Goal: Contribute content

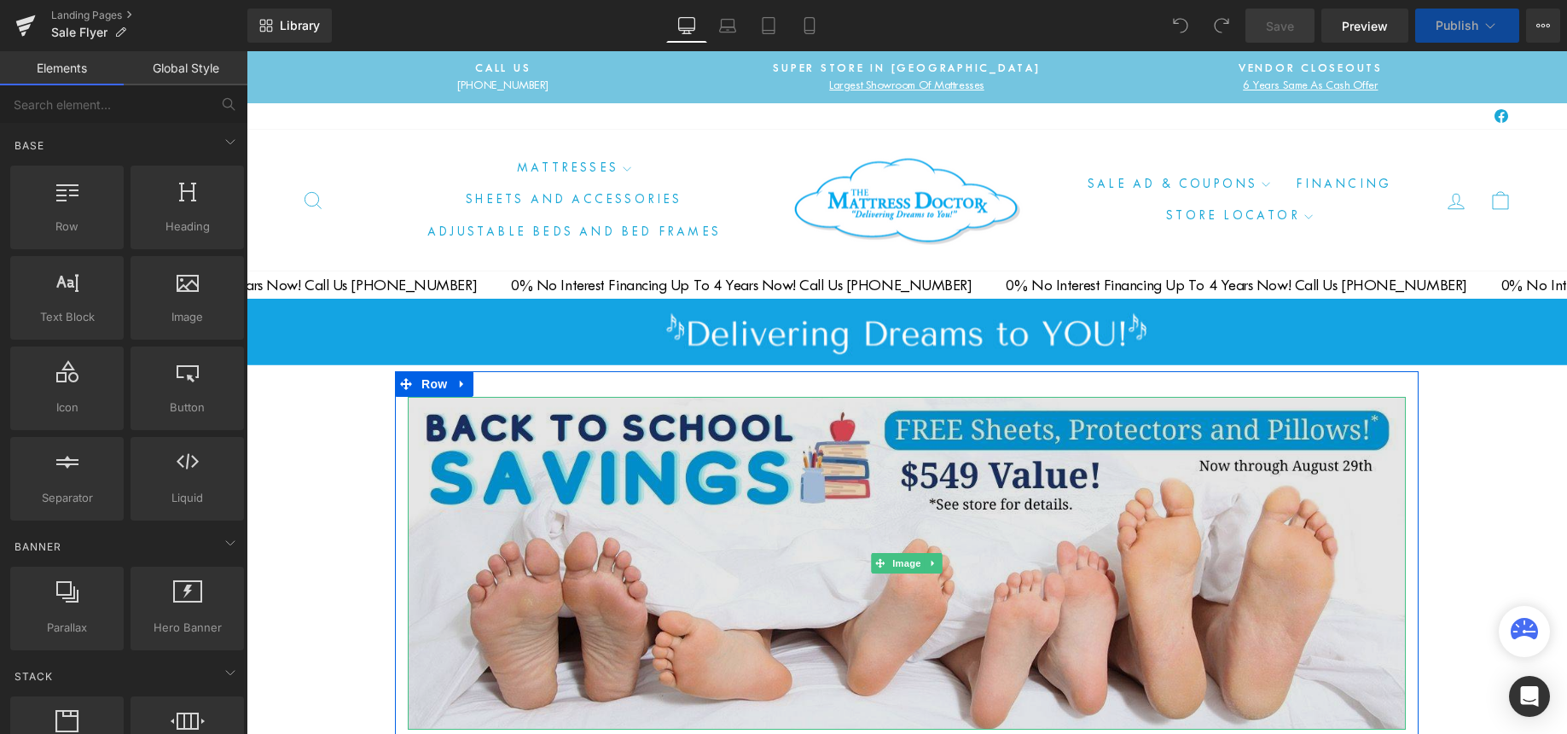
click at [629, 526] on img at bounding box center [907, 563] width 998 height 333
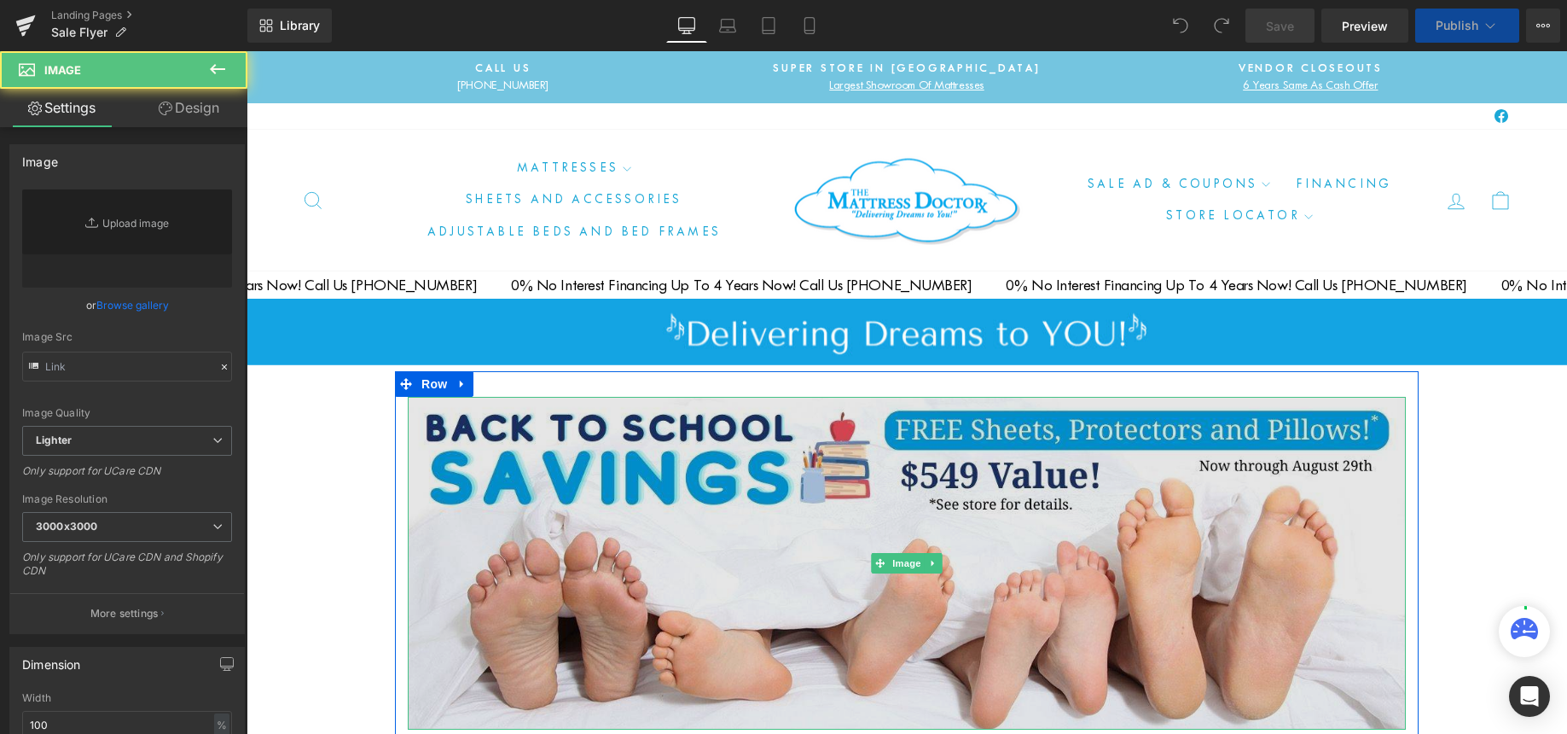
type input "[URL][DOMAIN_NAME]"
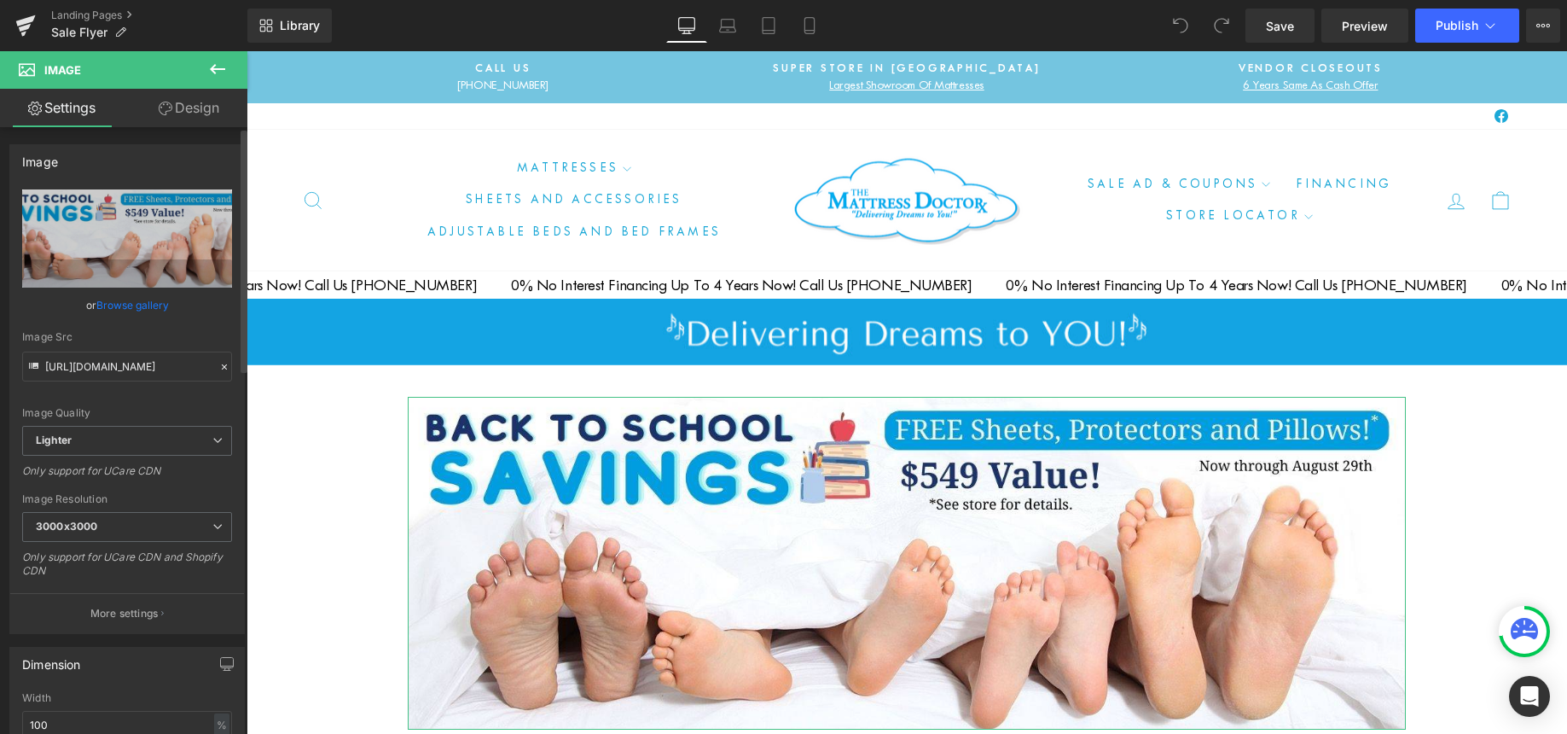
click at [121, 304] on link "Browse gallery" at bounding box center [132, 305] width 73 height 30
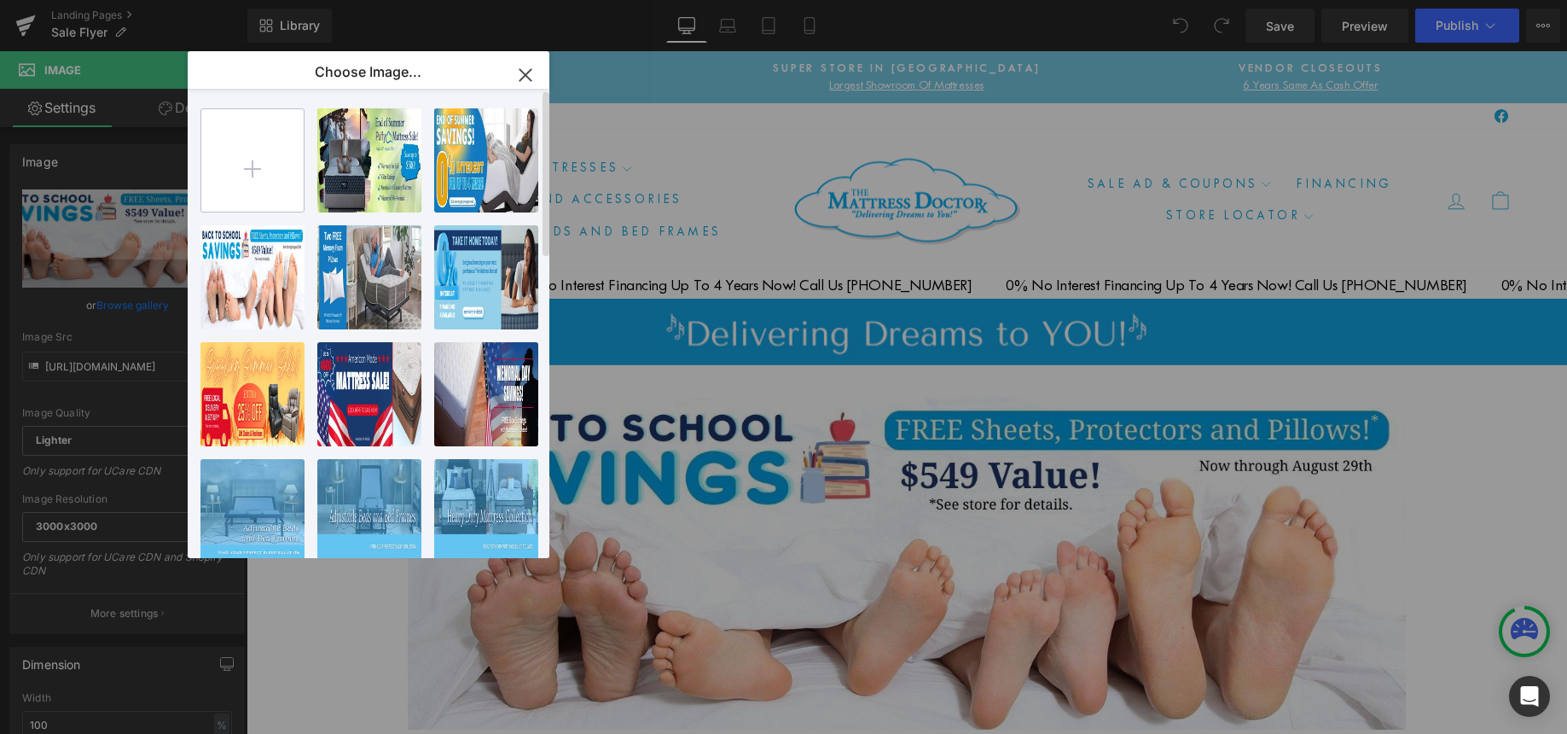
click at [252, 165] on input "file" at bounding box center [252, 160] width 102 height 102
type input "C:\fakepath\The Mattress Doctor 70% Off 1500x500.jpg"
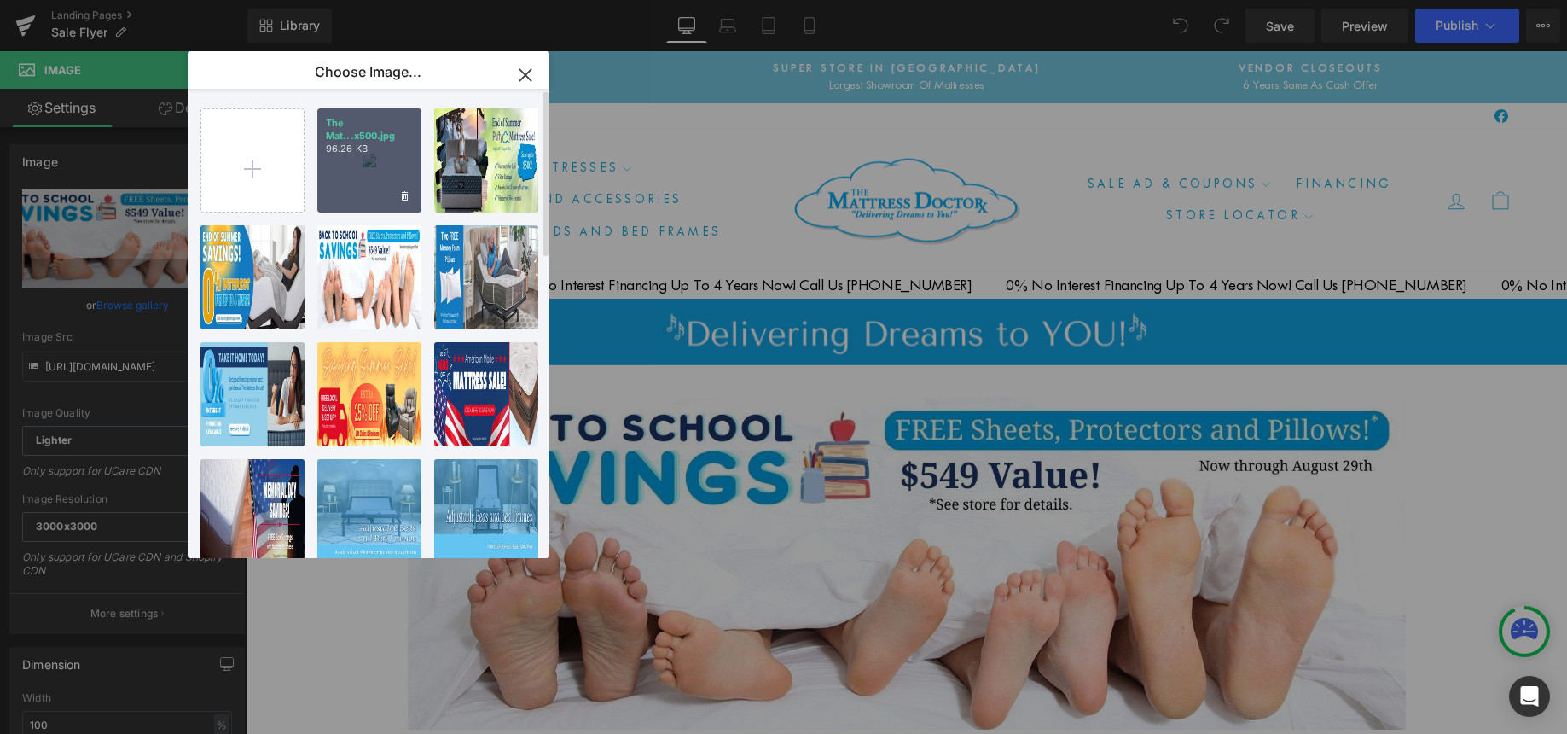
click at [371, 164] on div "The Mat...x500.jpg 96.26 KB" at bounding box center [369, 160] width 104 height 104
type input "[URL][DOMAIN_NAME]"
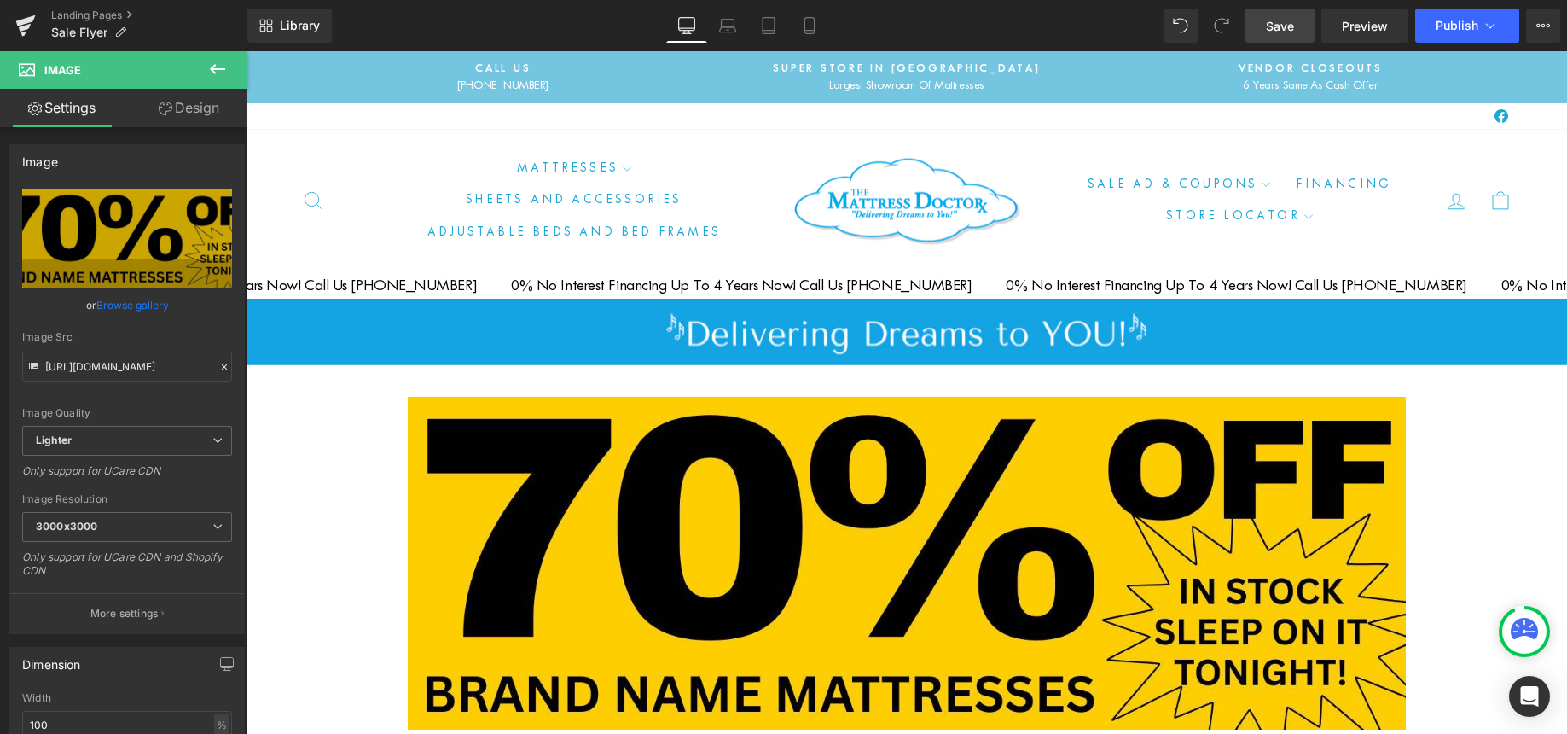
click at [1273, 21] on span "Save" at bounding box center [1280, 26] width 28 height 18
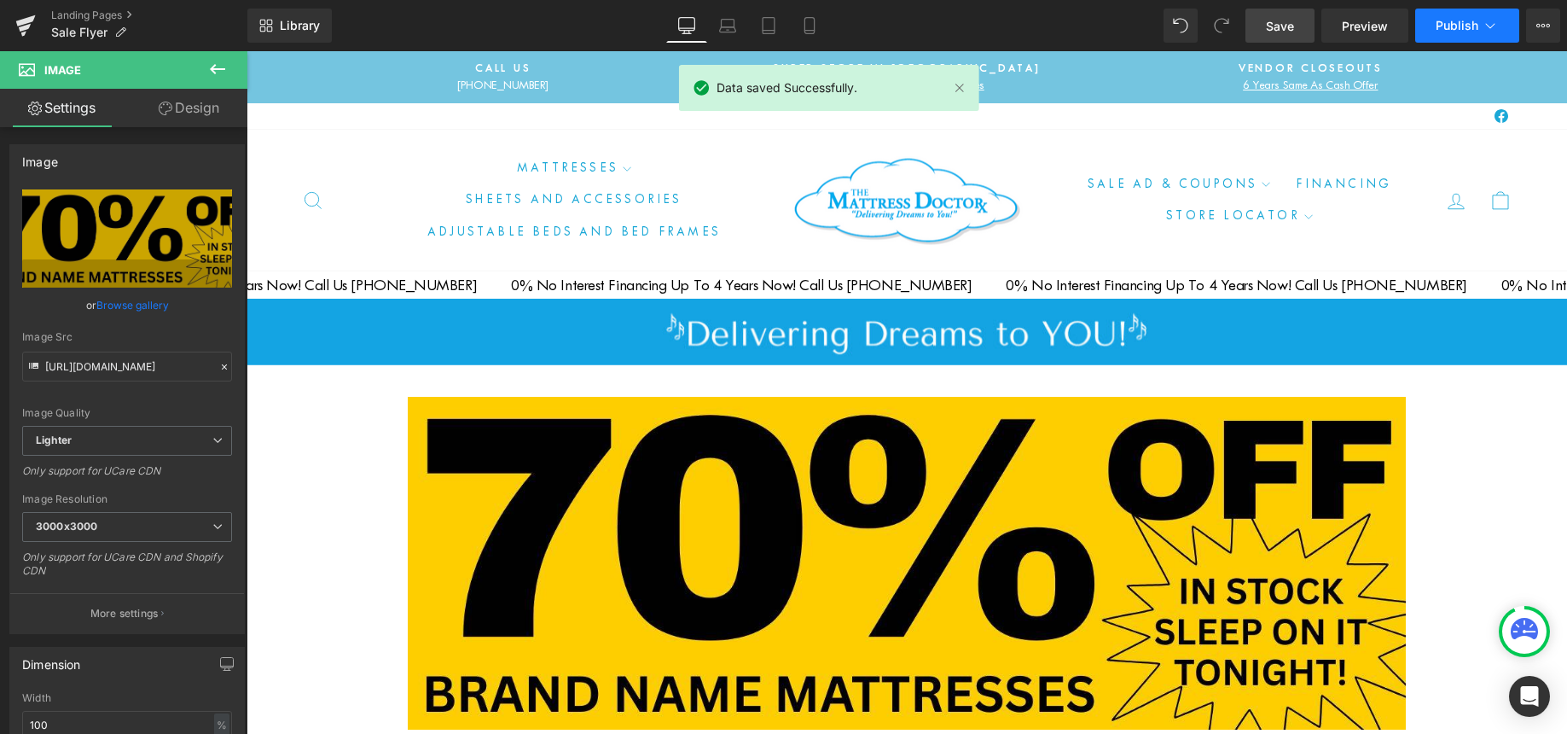
click at [1470, 19] on span "Publish" at bounding box center [1457, 26] width 43 height 14
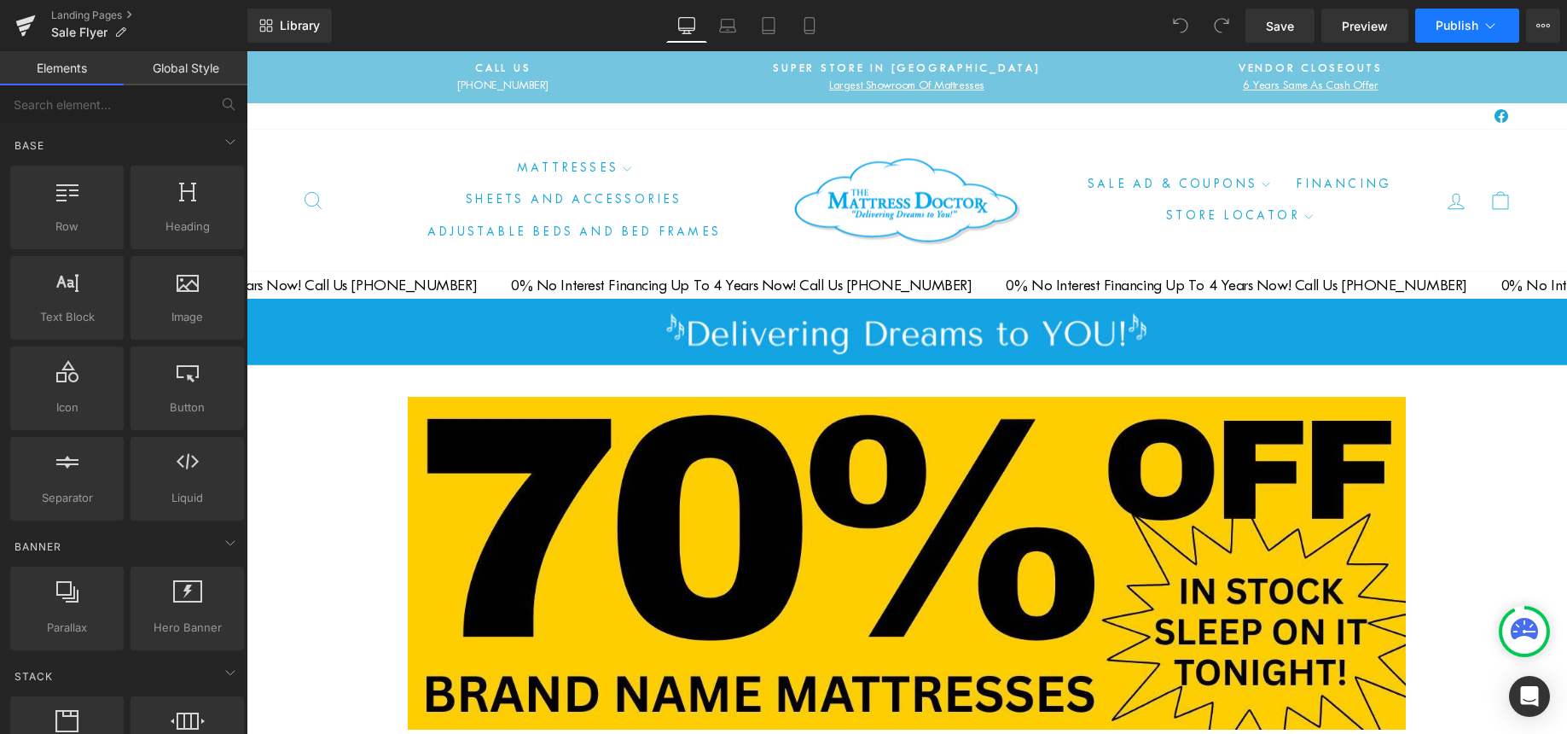
click at [1478, 26] on button "Publish" at bounding box center [1467, 26] width 104 height 34
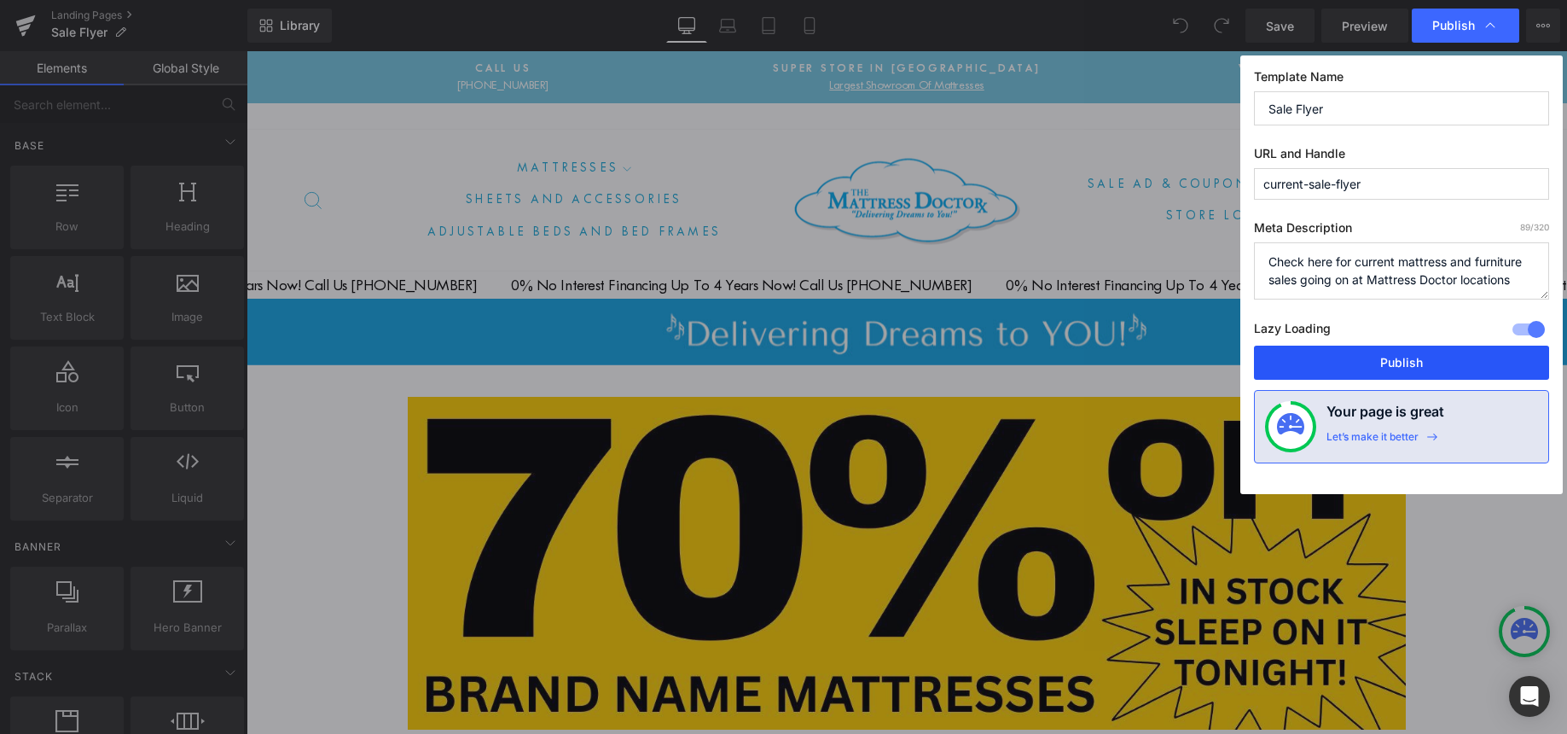
click at [1389, 358] on button "Publish" at bounding box center [1401, 362] width 295 height 34
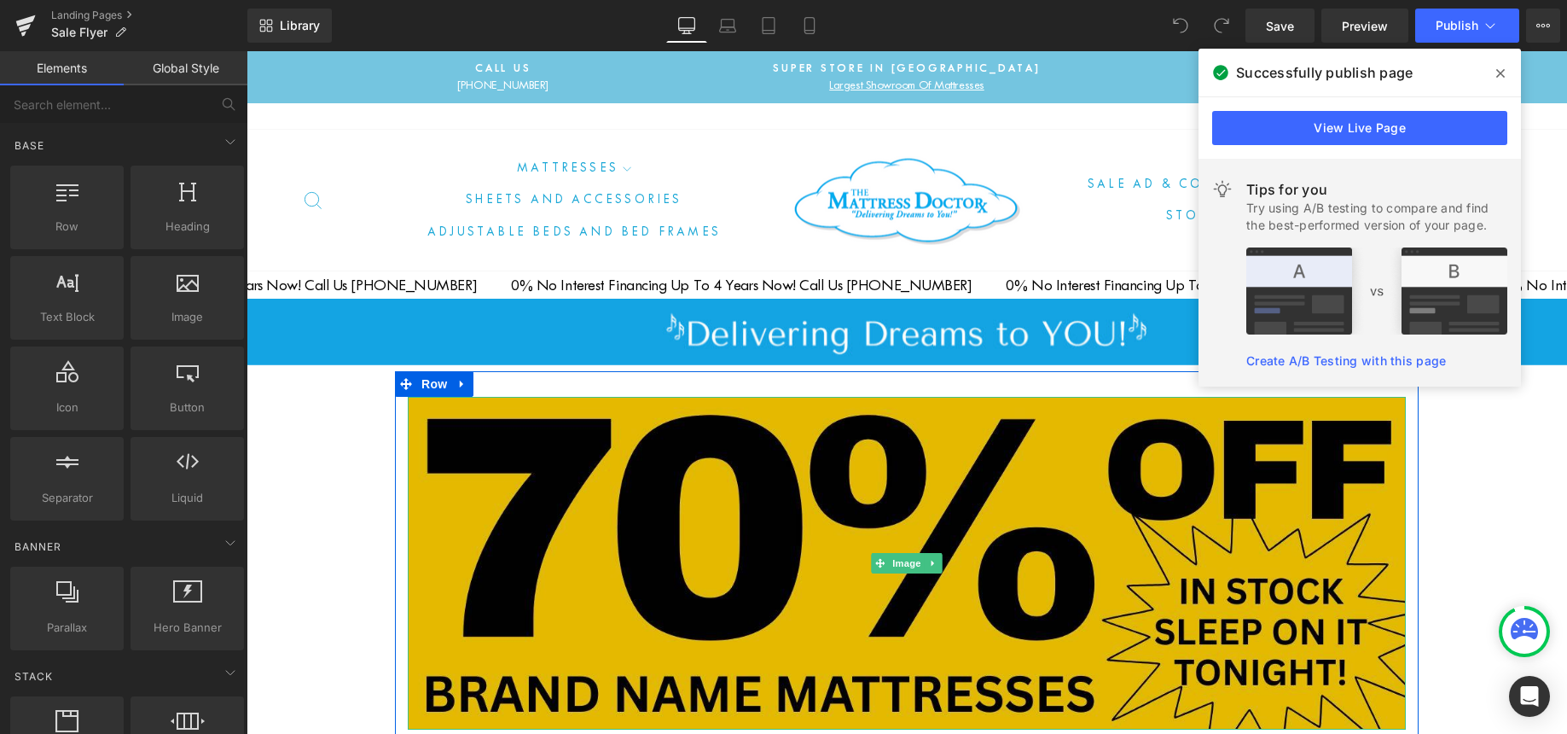
click at [414, 415] on img at bounding box center [907, 563] width 998 height 333
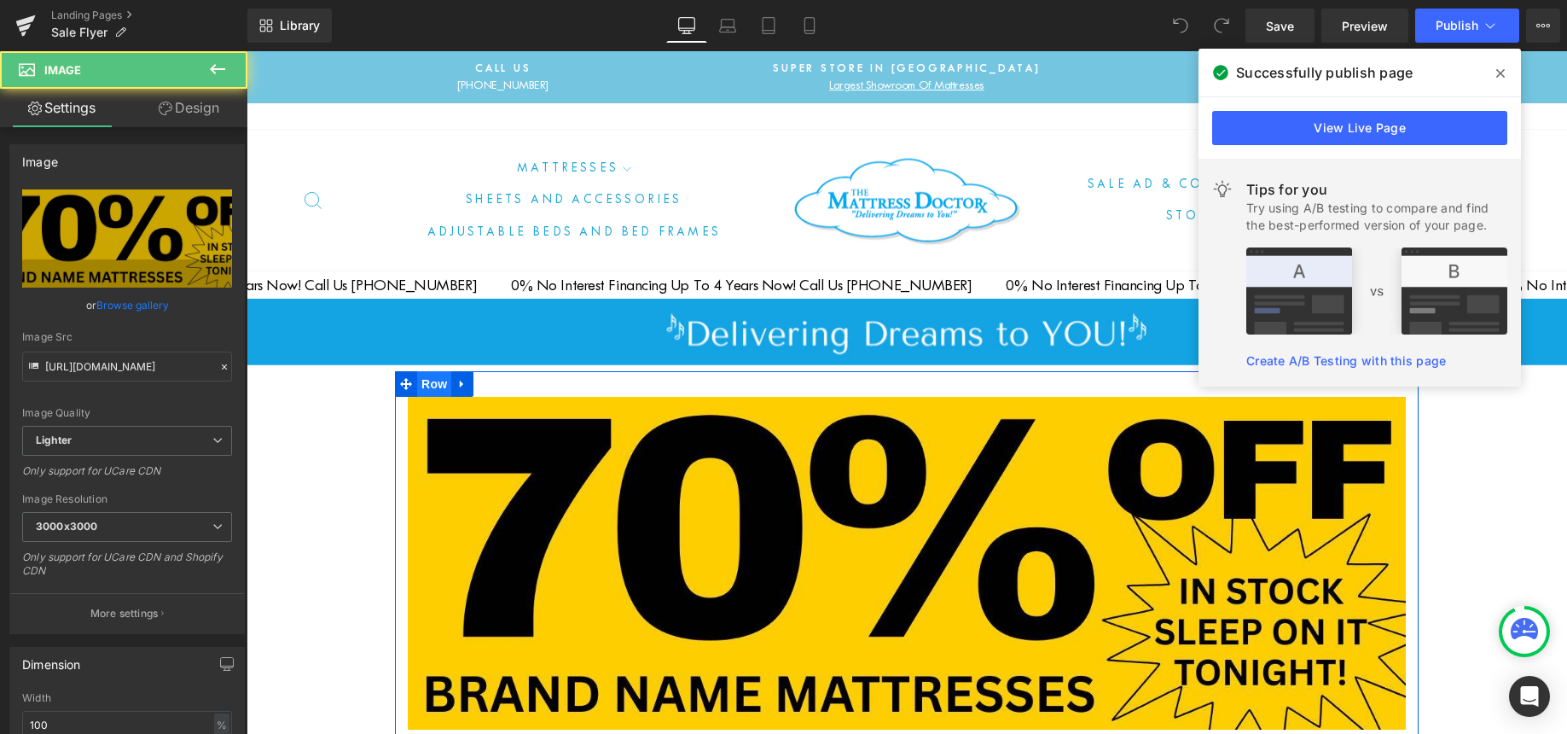
click at [422, 378] on span "Row" at bounding box center [434, 384] width 34 height 26
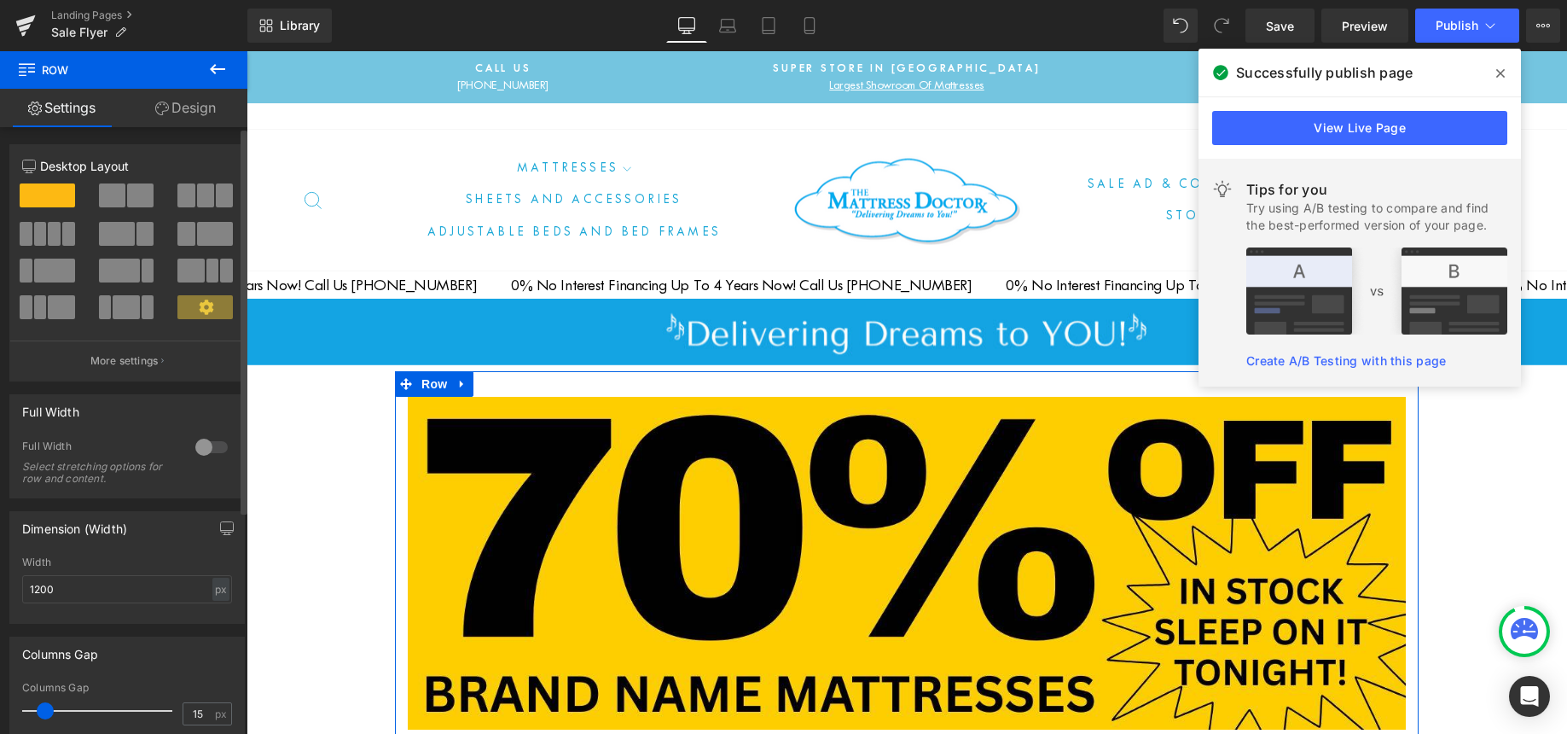
click at [212, 445] on div at bounding box center [211, 446] width 41 height 27
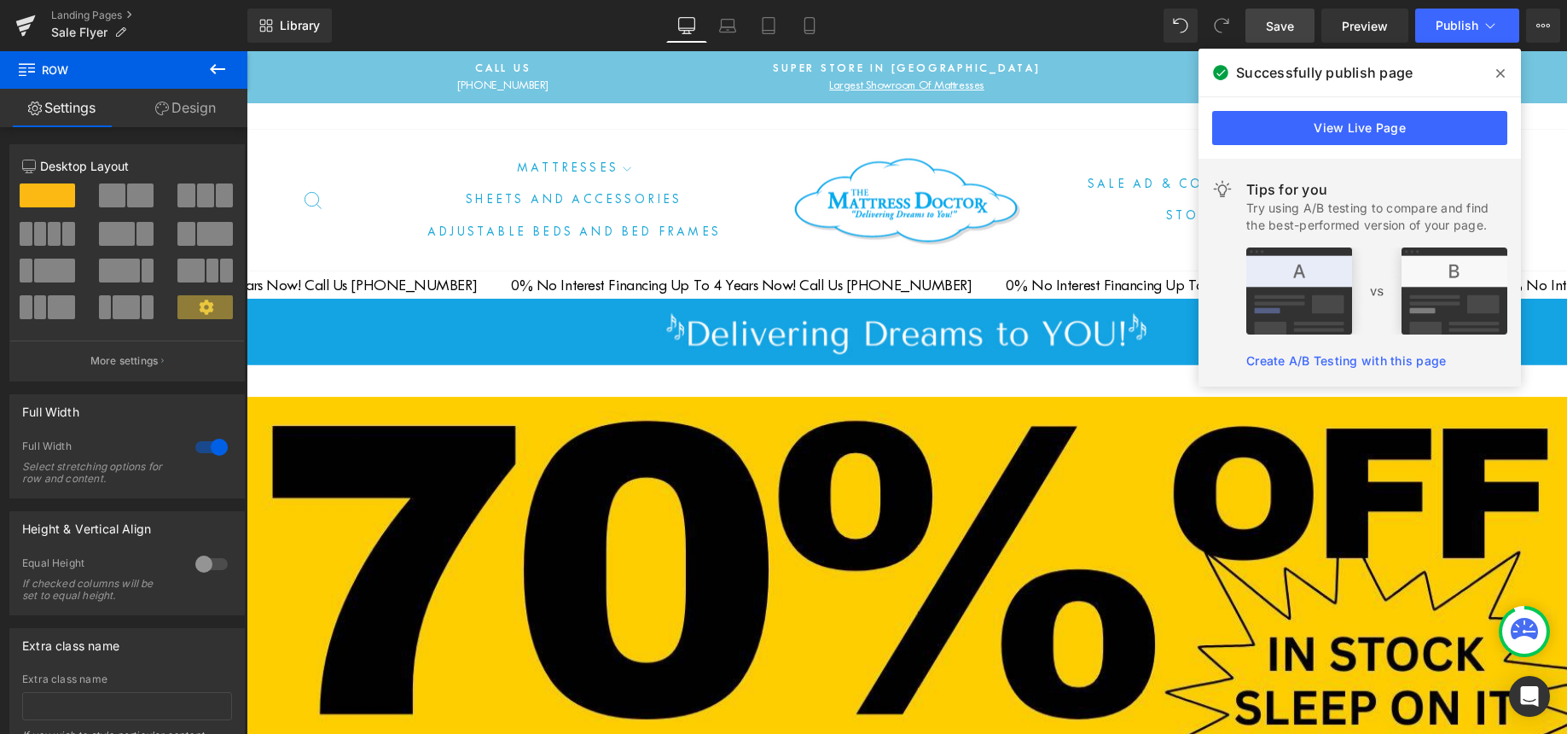
click at [1262, 27] on link "Save" at bounding box center [1279, 26] width 69 height 34
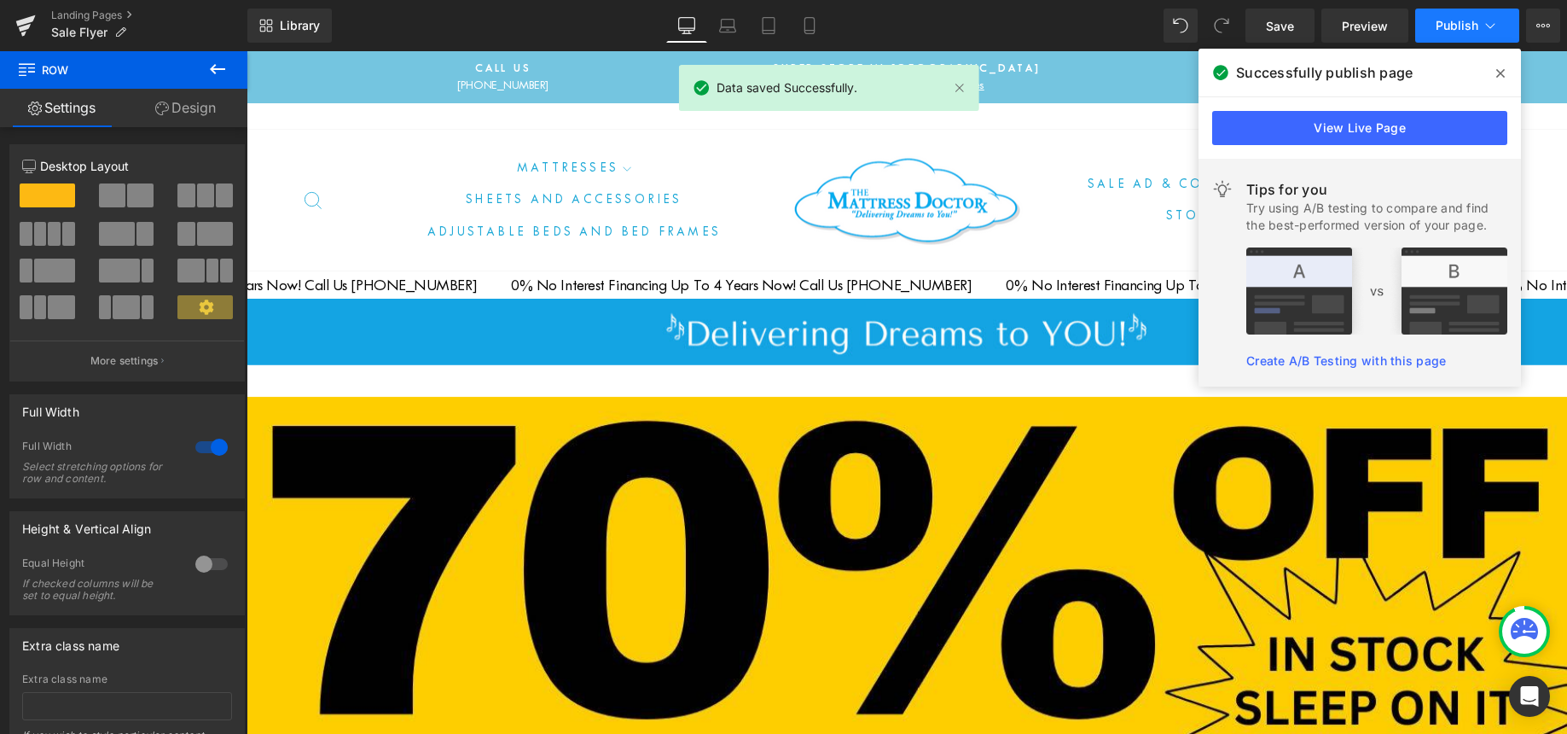
click at [1447, 23] on span "Publish" at bounding box center [1457, 26] width 43 height 14
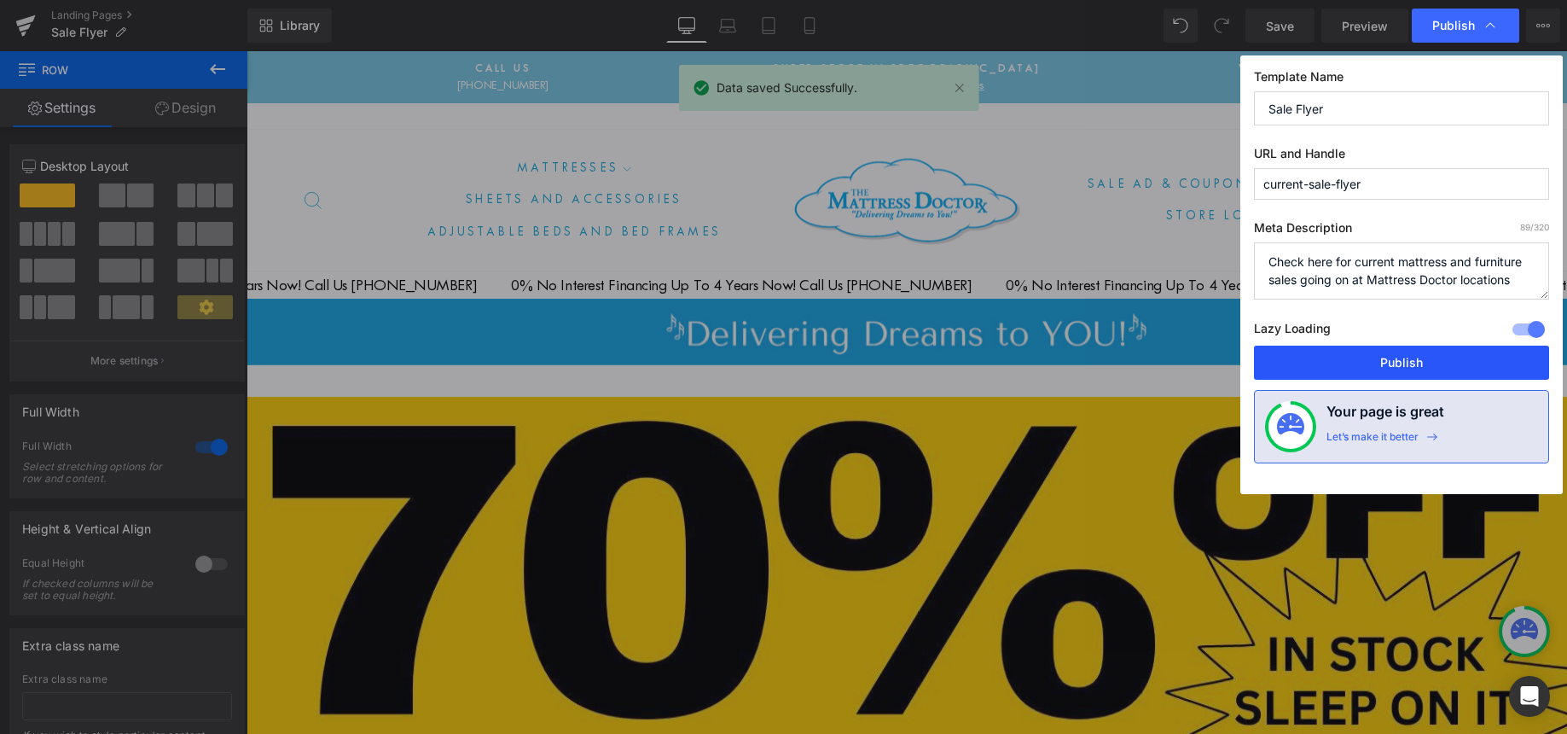
drag, startPoint x: 1401, startPoint y: 352, endPoint x: 1152, endPoint y: 301, distance: 253.4
click at [1401, 352] on button "Publish" at bounding box center [1401, 362] width 295 height 34
